Goal: Task Accomplishment & Management: Complete application form

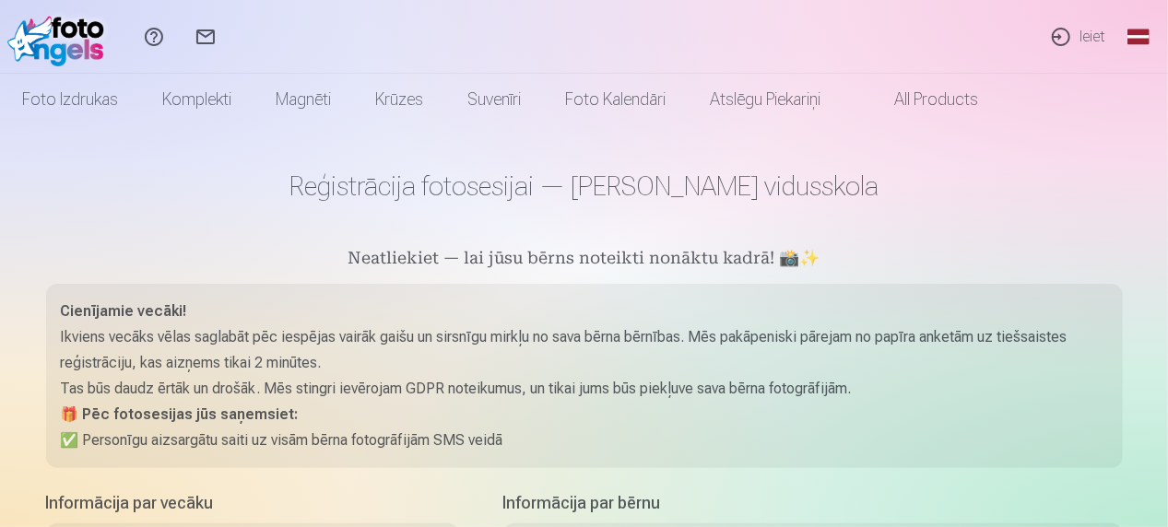
click at [1092, 27] on link "Ieiet" at bounding box center [1078, 37] width 85 height 74
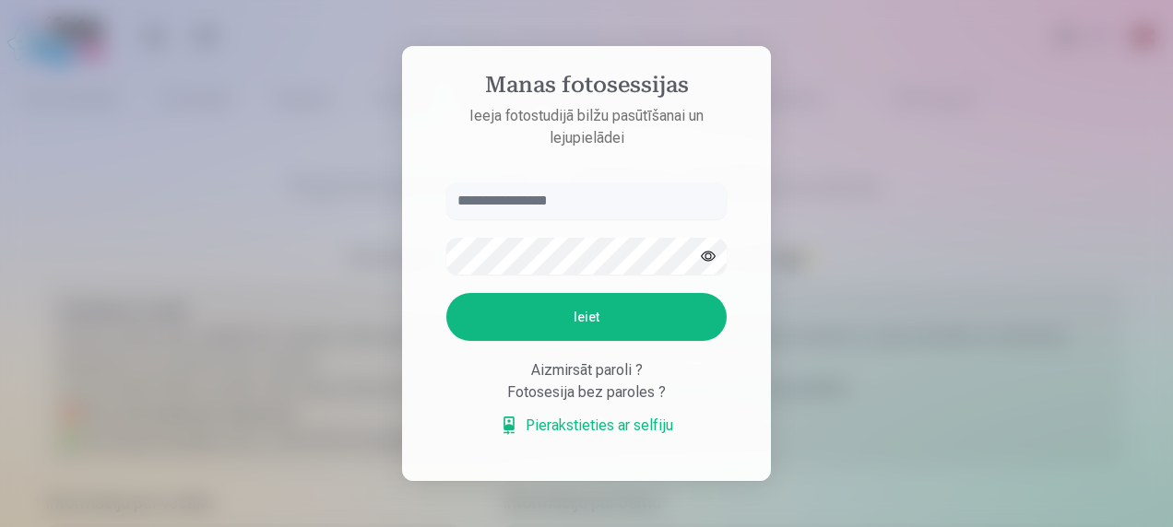
click at [603, 424] on link "Pierakstieties ar selfiju" at bounding box center [586, 426] width 173 height 22
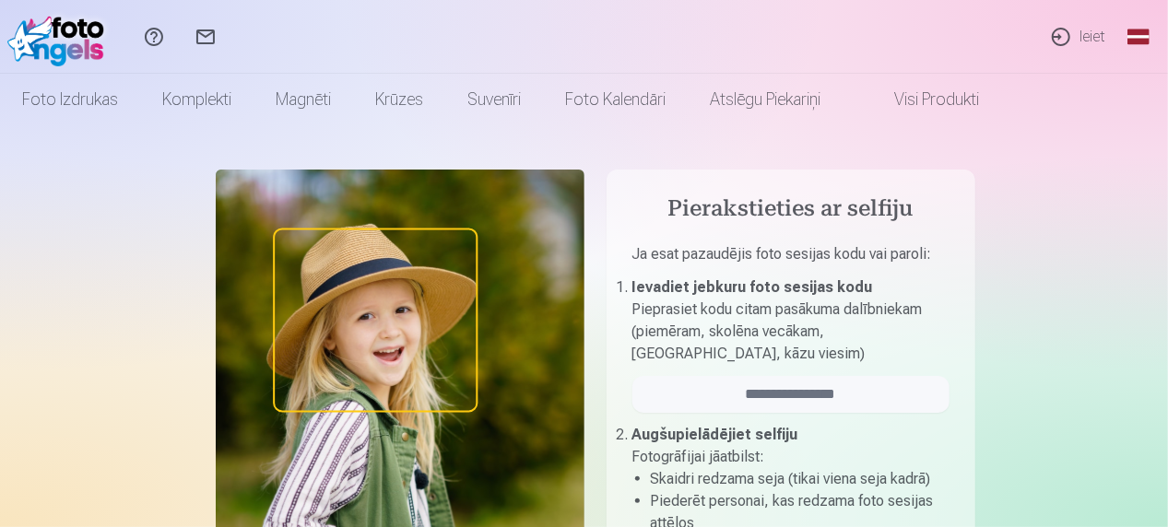
click at [381, 326] on img at bounding box center [400, 436] width 369 height 533
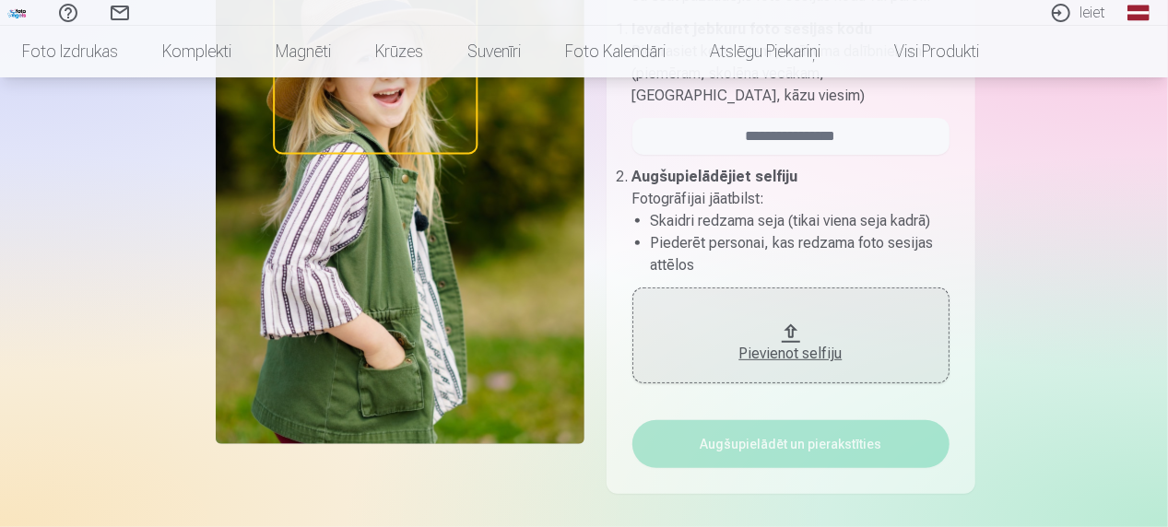
scroll to position [369, 0]
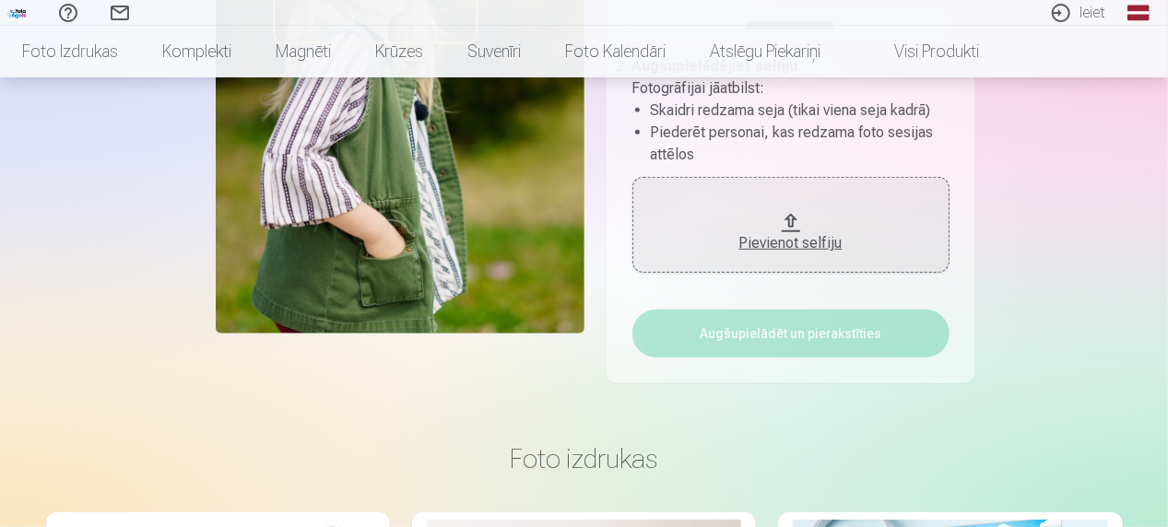
click at [761, 243] on div "Pievienot selfiju" at bounding box center [791, 243] width 280 height 22
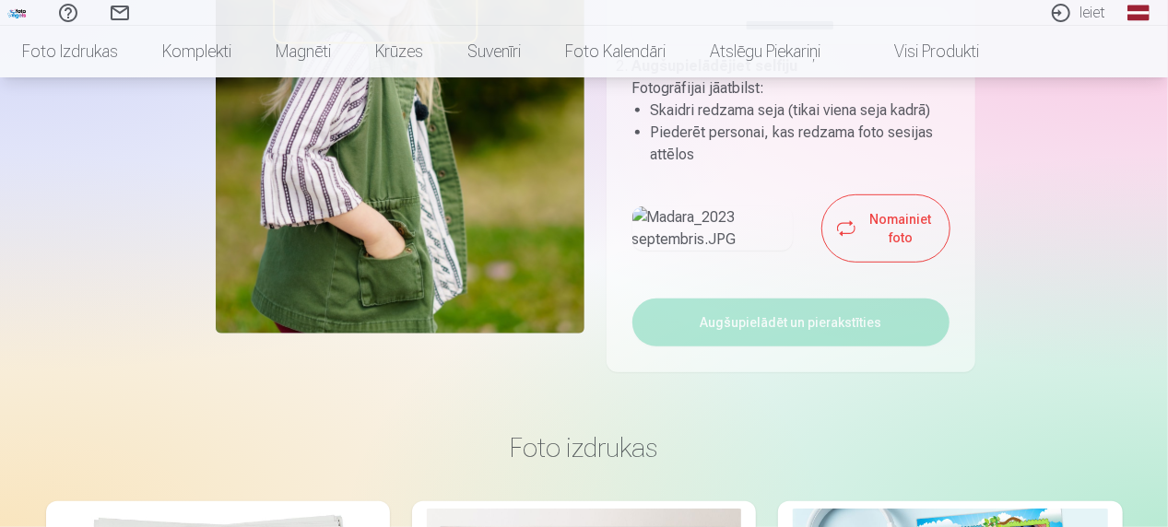
click at [710, 251] on img at bounding box center [713, 229] width 161 height 44
click at [847, 262] on button "Nomainiet foto" at bounding box center [886, 228] width 126 height 66
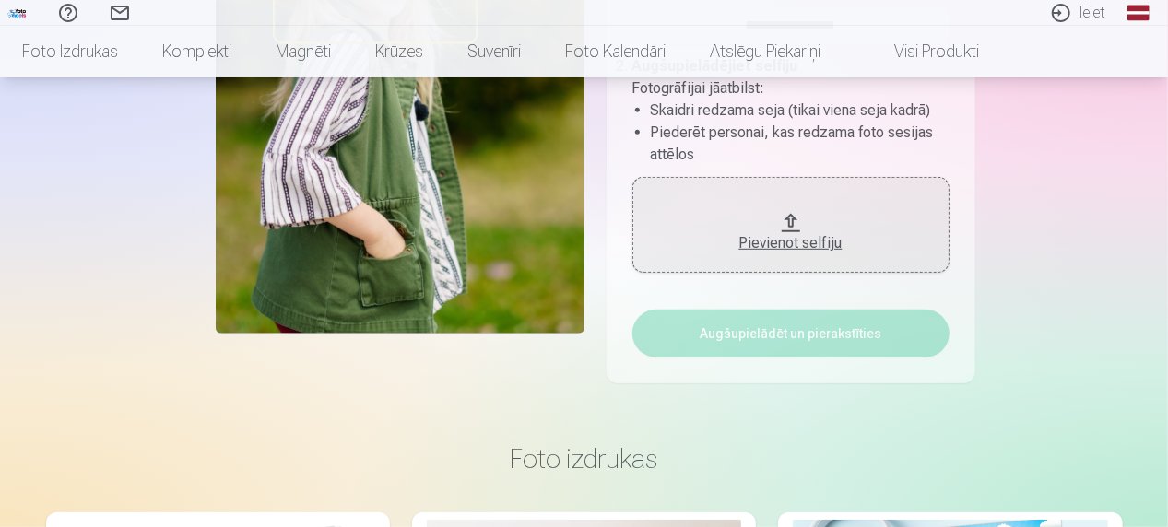
click at [819, 249] on div "Pievienot selfiju" at bounding box center [791, 243] width 280 height 22
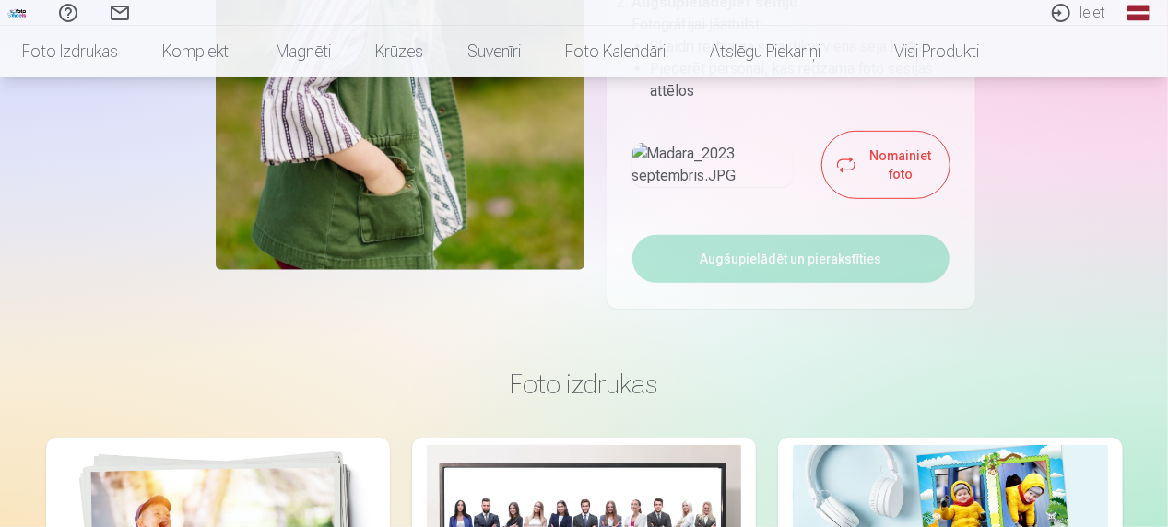
scroll to position [461, 0]
